Goal: Obtain resource: Download file/media

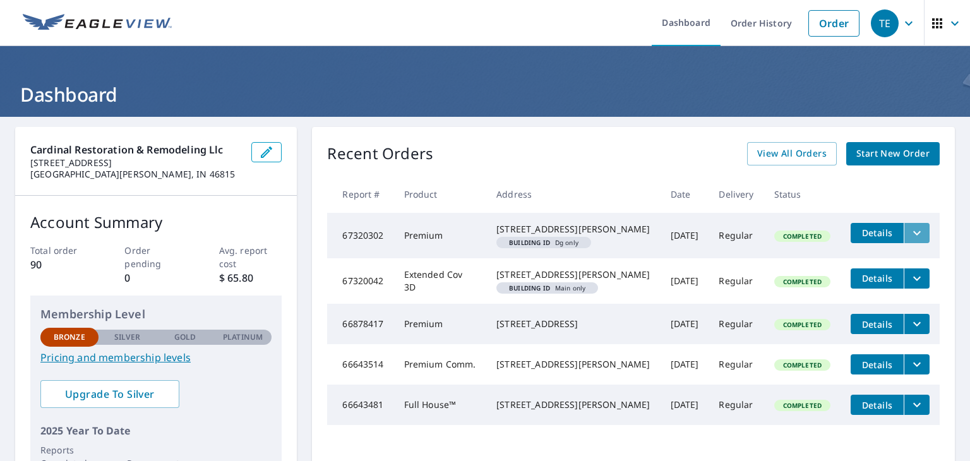
click at [910, 234] on icon "filesDropdownBtn-67320302" at bounding box center [917, 233] width 15 height 15
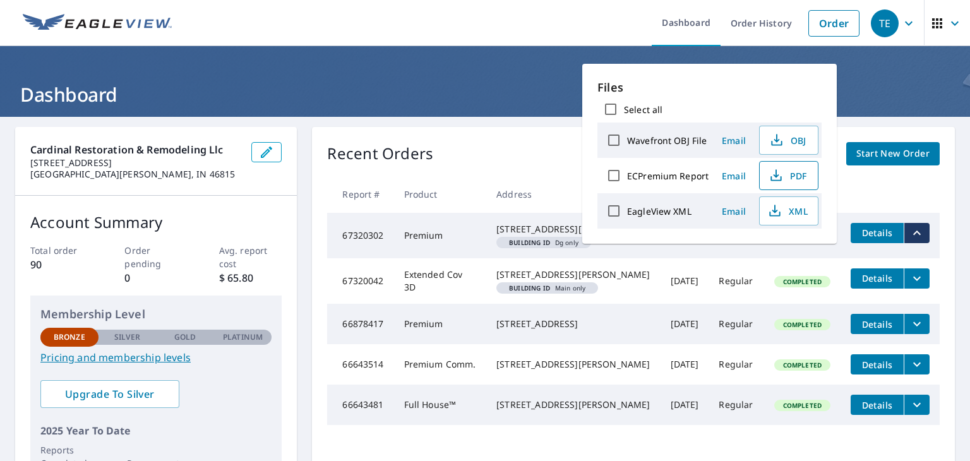
click at [797, 180] on span "PDF" at bounding box center [788, 175] width 40 height 15
click at [797, 140] on span "OBJ" at bounding box center [788, 140] width 40 height 15
click at [474, 25] on ul "Dashboard Order History Order" at bounding box center [522, 23] width 687 height 46
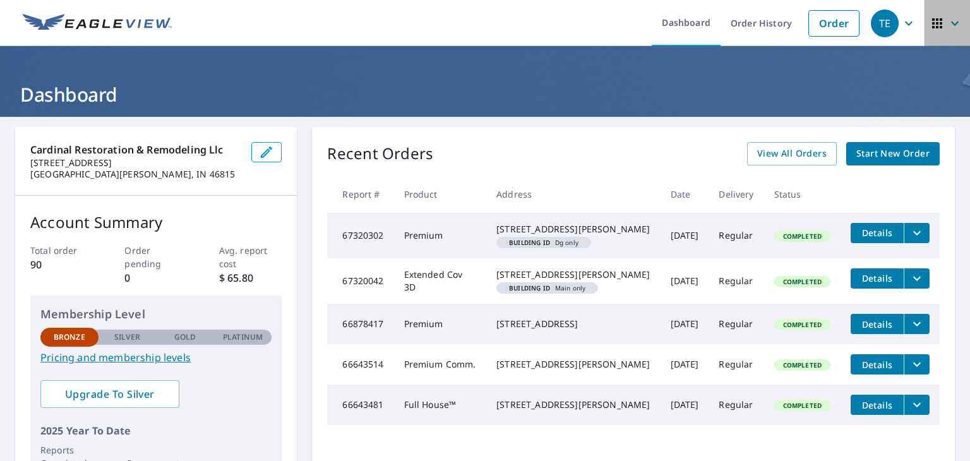
click at [948, 23] on icon "button" at bounding box center [955, 23] width 15 height 15
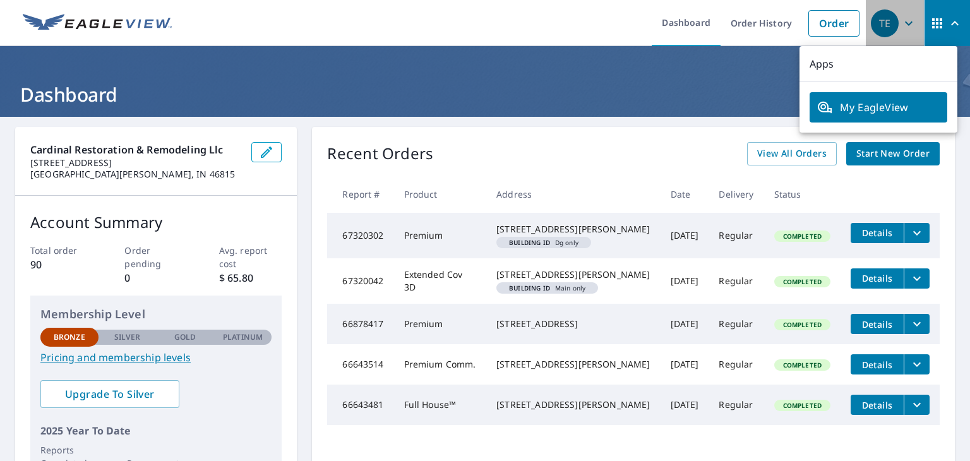
click at [904, 25] on icon "button" at bounding box center [909, 23] width 15 height 15
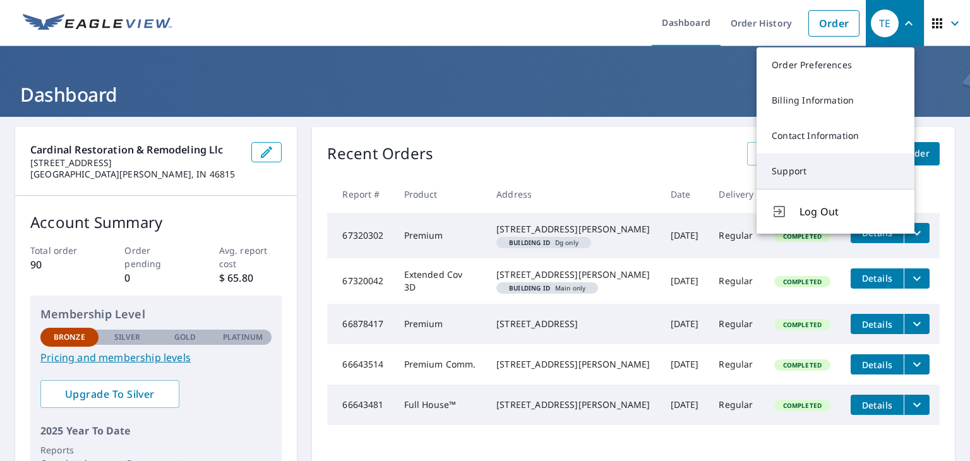
click at [811, 178] on link "Support" at bounding box center [836, 171] width 158 height 35
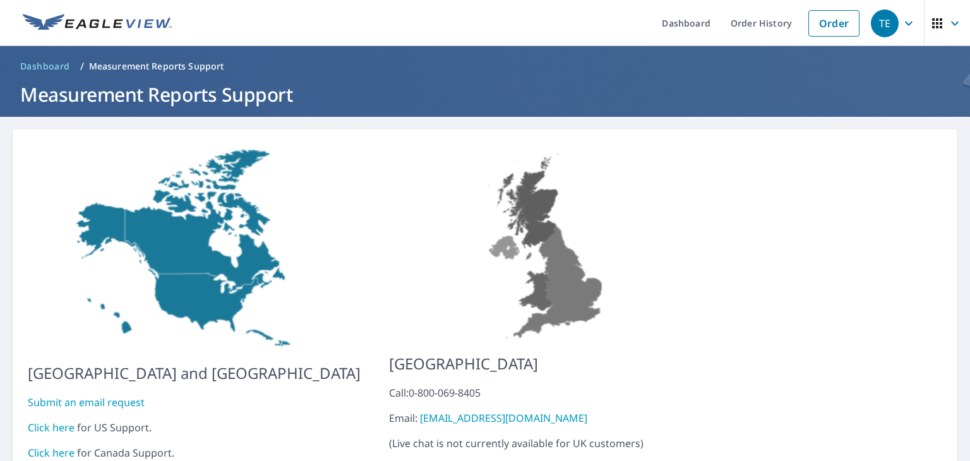
scroll to position [50, 0]
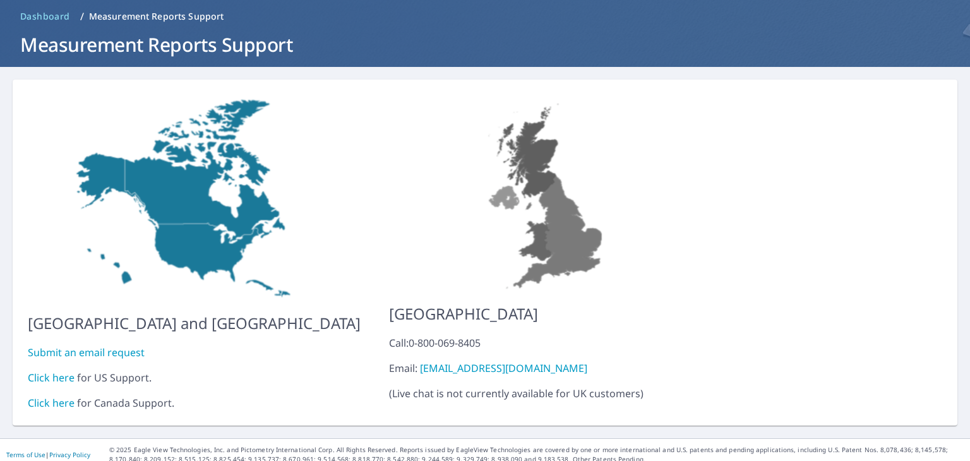
click at [56, 371] on link "Click here" at bounding box center [51, 378] width 47 height 14
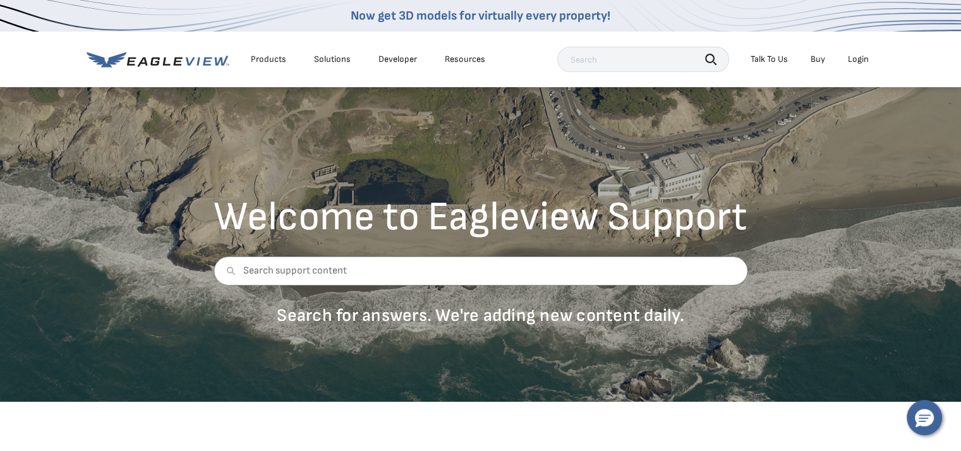
click at [768, 57] on div "Talk To Us" at bounding box center [769, 59] width 37 height 11
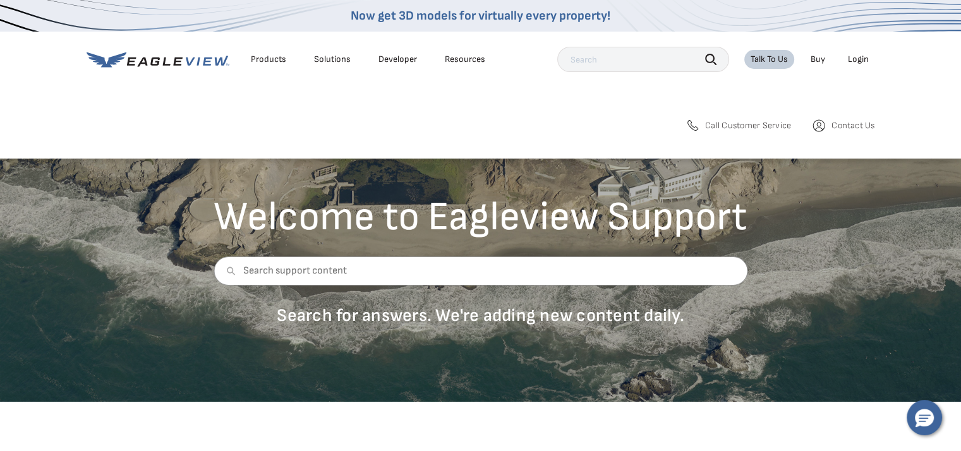
click at [730, 126] on span "Call Customer Service" at bounding box center [748, 125] width 86 height 11
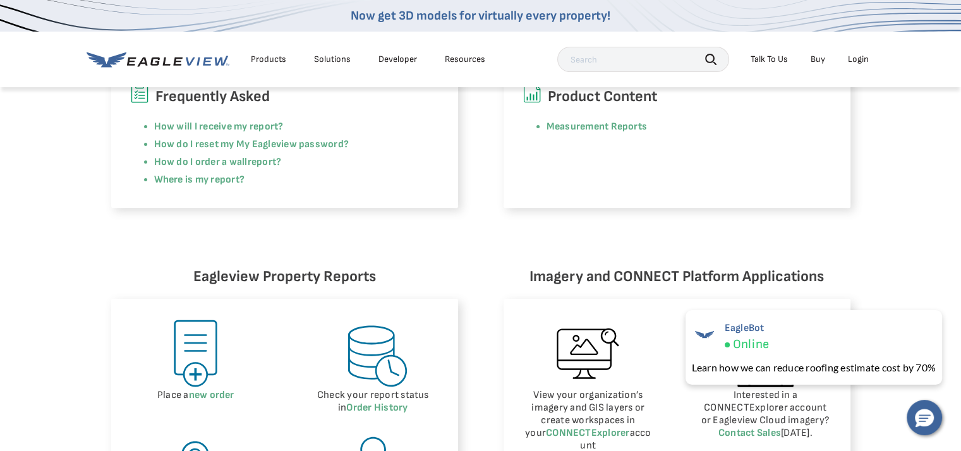
scroll to position [382, 0]
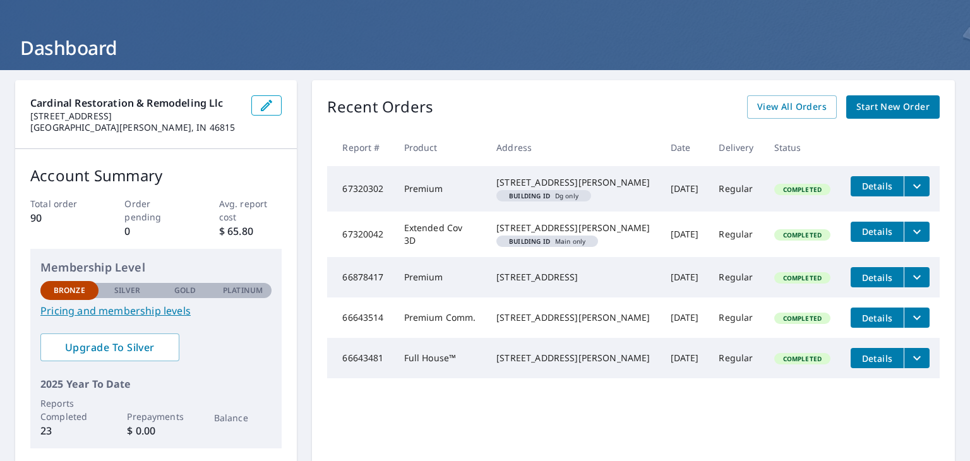
scroll to position [40, 0]
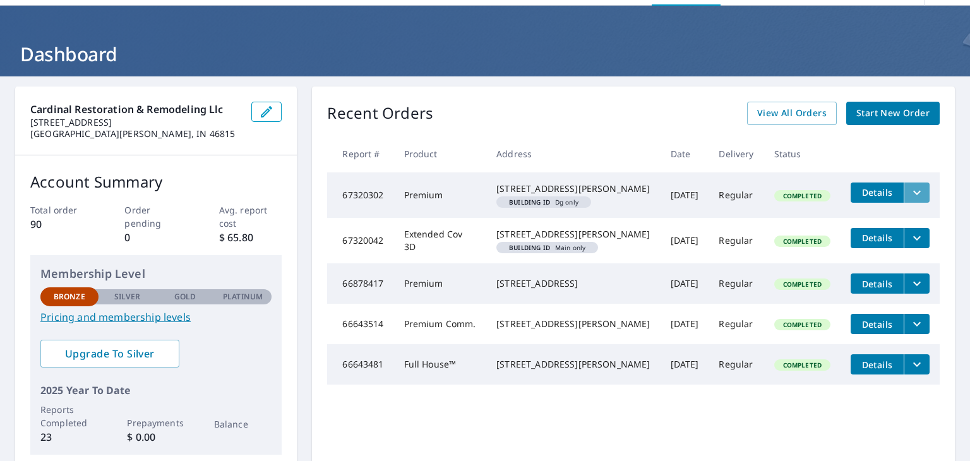
click at [914, 193] on icon "filesDropdownBtn-67320302" at bounding box center [918, 192] width 8 height 4
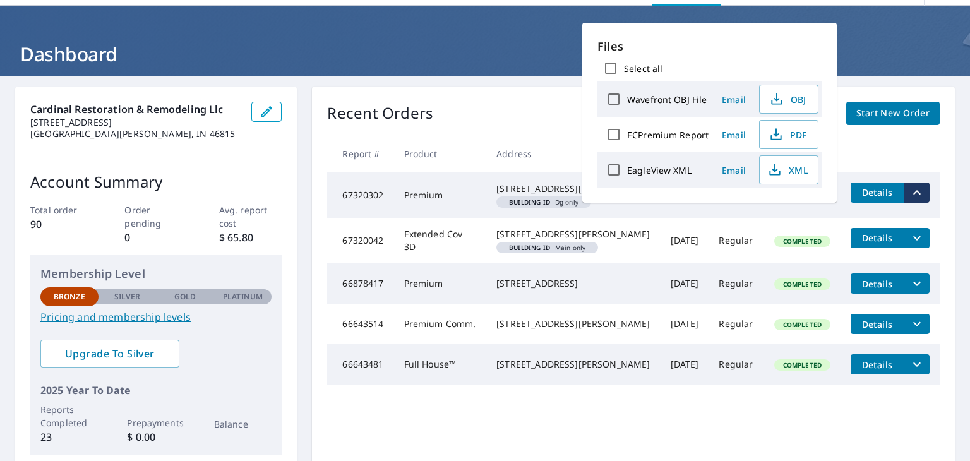
click at [565, 148] on th "Address" at bounding box center [573, 153] width 174 height 37
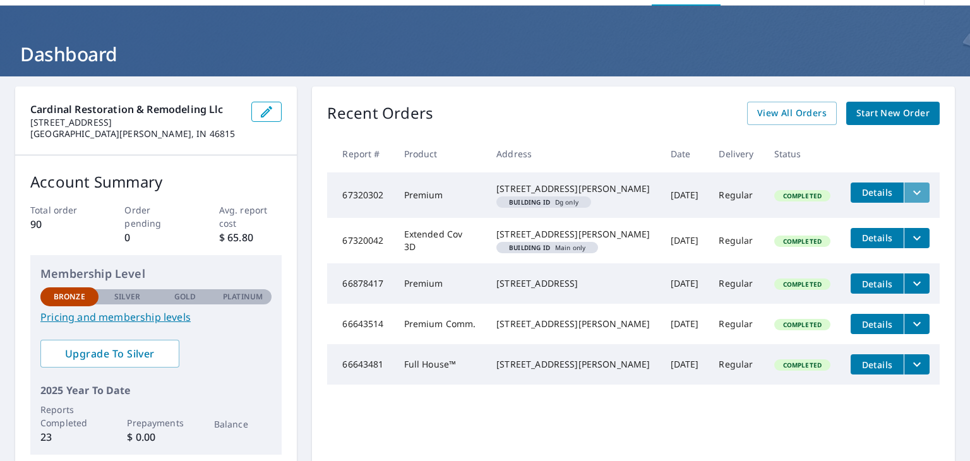
click at [910, 195] on icon "filesDropdownBtn-67320302" at bounding box center [917, 192] width 15 height 15
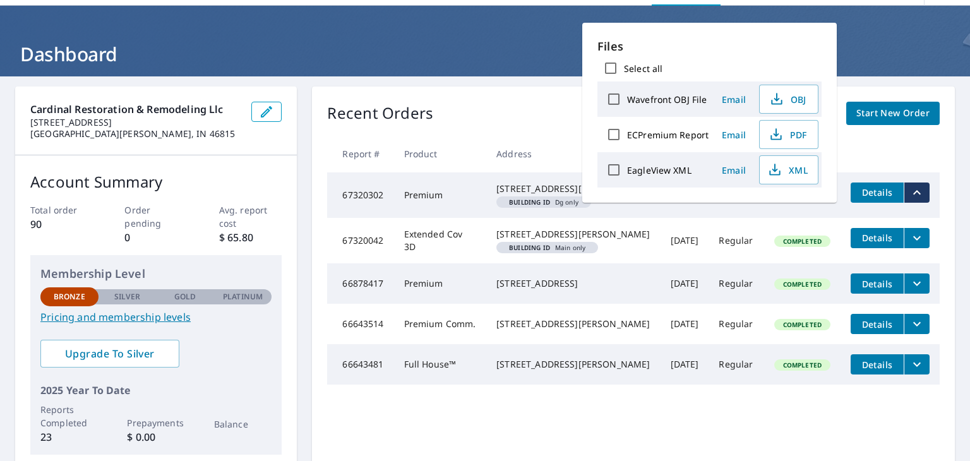
click at [404, 44] on h1 "Dashboard" at bounding box center [485, 54] width 940 height 26
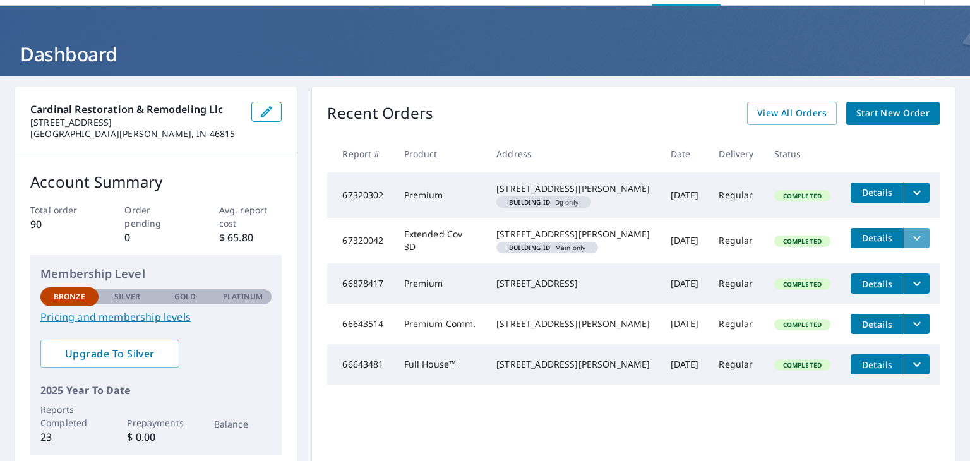
click at [910, 246] on icon "filesDropdownBtn-67320042" at bounding box center [917, 238] width 15 height 15
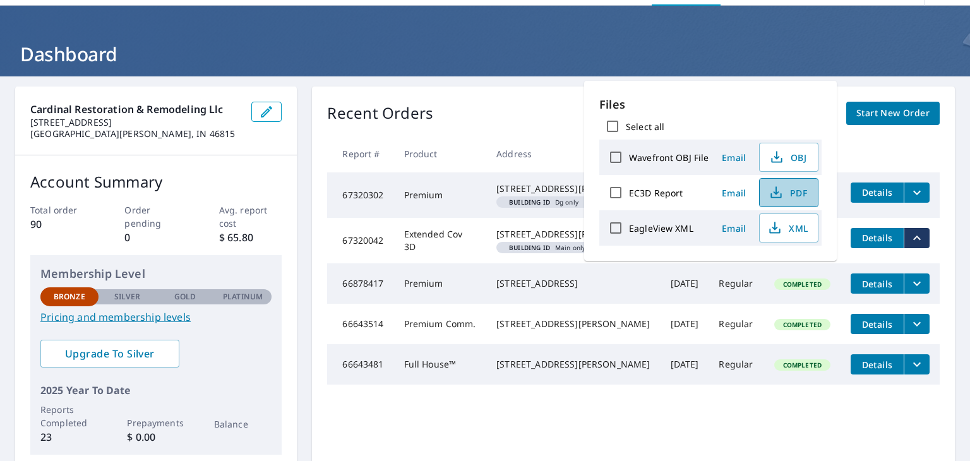
click at [793, 195] on span "PDF" at bounding box center [788, 192] width 40 height 15
click at [473, 55] on h1 "Dashboard" at bounding box center [485, 54] width 940 height 26
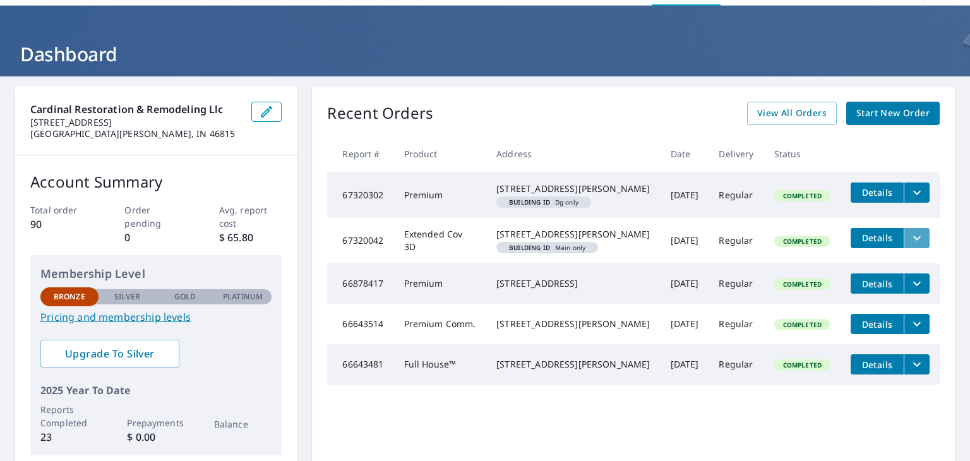
click at [914, 240] on icon "filesDropdownBtn-67320042" at bounding box center [918, 238] width 8 height 4
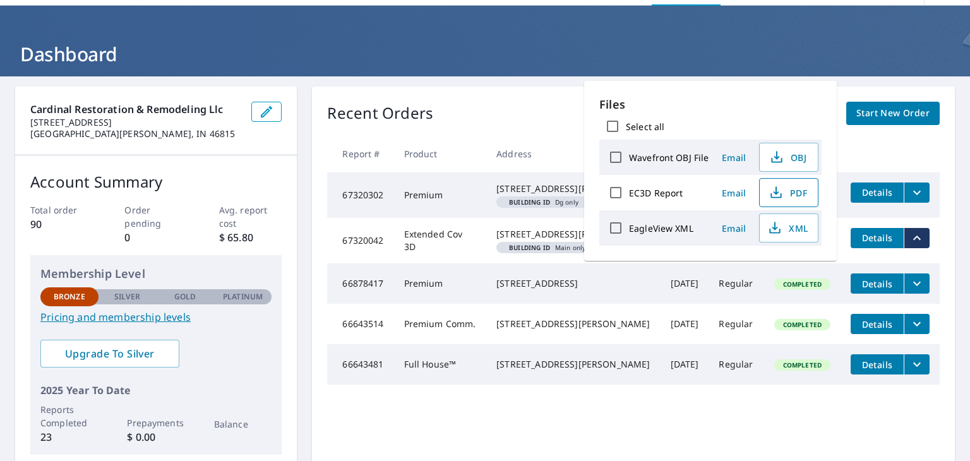
click at [773, 193] on icon "button" at bounding box center [776, 190] width 6 height 8
click at [291, 31] on header "Dashboard" at bounding box center [485, 41] width 970 height 71
